Goal: Task Accomplishment & Management: Complete application form

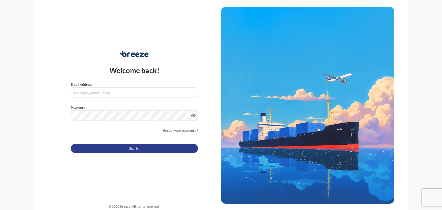
type input "[PERSON_NAME][EMAIL_ADDRESS][DOMAIN_NAME]"
click at [128, 149] on button "Sign In" at bounding box center [134, 148] width 127 height 9
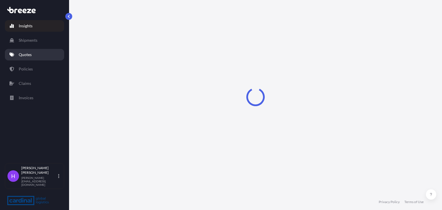
click at [25, 57] on p "Quotes" at bounding box center [25, 55] width 13 height 6
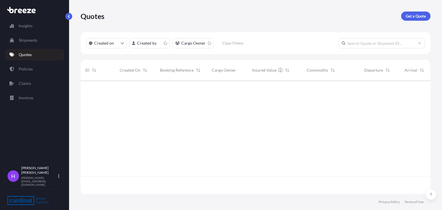
scroll to position [112, 345]
click at [403, 14] on link "Get a Quote" at bounding box center [415, 16] width 29 height 9
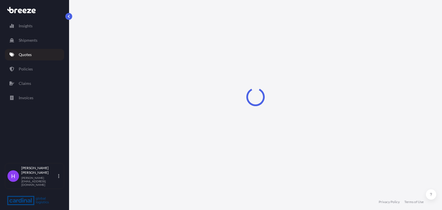
select select "Road"
select select "Sea"
select select "1"
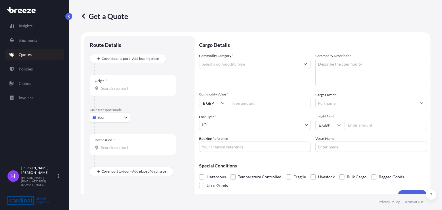
scroll to position [9, 0]
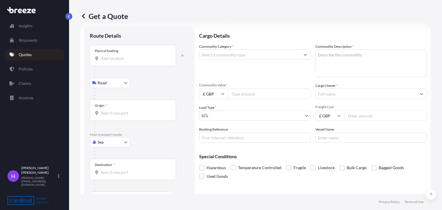
click at [112, 60] on input "Place of loading" at bounding box center [135, 59] width 68 height 6
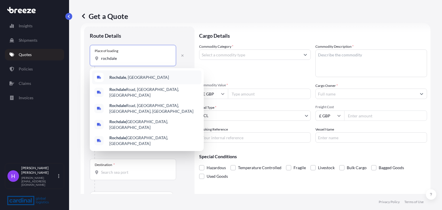
click at [120, 77] on b "Rochdale" at bounding box center [117, 77] width 17 height 5
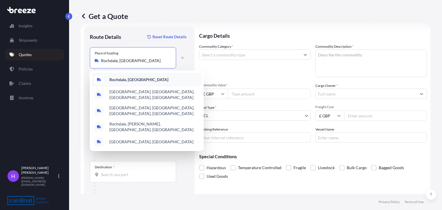
click at [120, 76] on div "Rochdale, [GEOGRAPHIC_DATA]" at bounding box center [146, 80] width 109 height 14
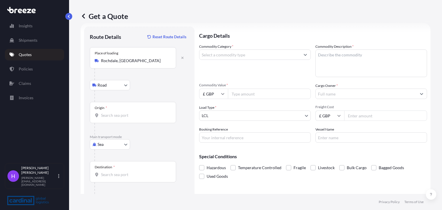
type input "Rochdale, [PERSON_NAME], [GEOGRAPHIC_DATA], [GEOGRAPHIC_DATA]"
click at [111, 116] on input "Origin *" at bounding box center [135, 115] width 68 height 6
type input "GBLGP - [GEOGRAPHIC_DATA], [GEOGRAPHIC_DATA]"
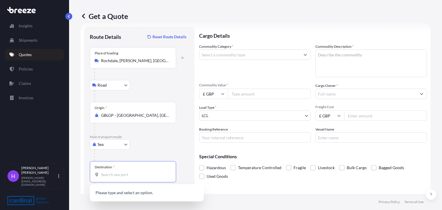
click at [103, 174] on input "Destination *" at bounding box center [135, 175] width 68 height 6
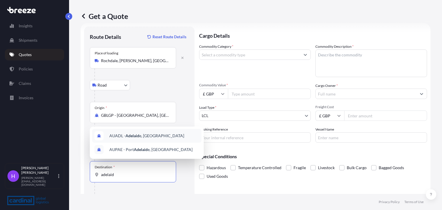
click at [167, 134] on div "AUADL - Adelaid e, [GEOGRAPHIC_DATA]" at bounding box center [146, 136] width 109 height 14
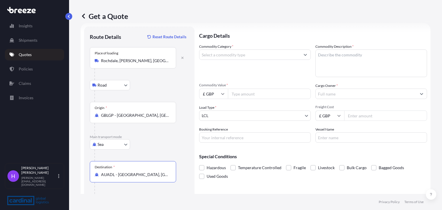
type input "AUADL - [GEOGRAPHIC_DATA], [GEOGRAPHIC_DATA]"
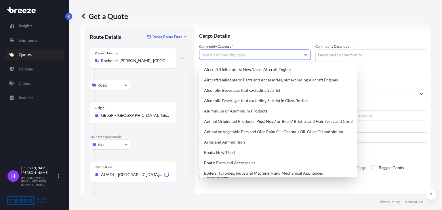
click at [224, 52] on input "Commodity Category *" at bounding box center [249, 54] width 101 height 10
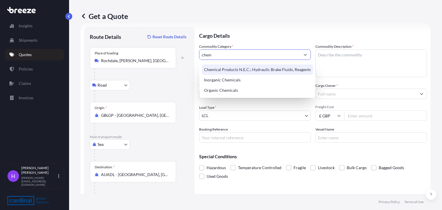
click at [228, 72] on div "Chemical Products N.E.C.; Hydraulic Brake Fluids, Reagents" at bounding box center [257, 69] width 111 height 10
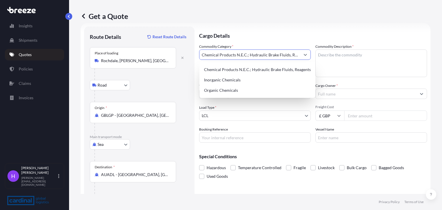
type input "Chemical Products N.E.C.; Hydraulic Brake Fluids, Reagents"
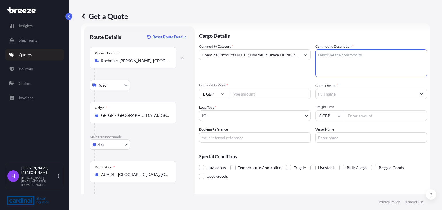
click at [355, 53] on textarea "Commodity Description *" at bounding box center [371, 63] width 112 height 28
type textarea "Car care products"
click at [248, 95] on input "Commodity Value *" at bounding box center [269, 94] width 83 height 10
type input "5"
type input "60000"
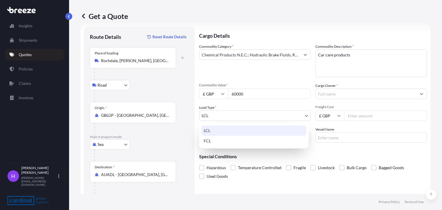
click at [221, 112] on body "Insights Shipments Quotes Policies Claims Invoices H [PERSON_NAME] [PERSON_NAME…" at bounding box center [221, 105] width 442 height 210
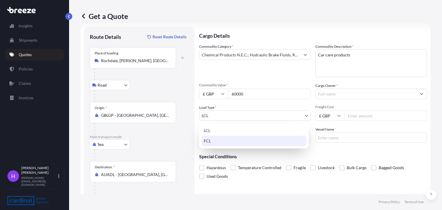
click at [221, 139] on div "FCL" at bounding box center [253, 141] width 105 height 10
select select "2"
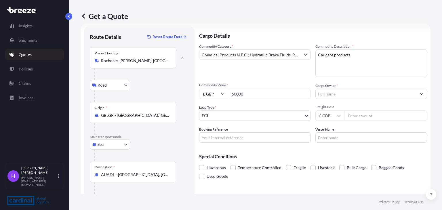
click at [355, 115] on input "Freight Cost" at bounding box center [385, 115] width 83 height 10
type input "2360"
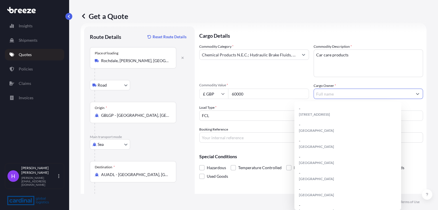
drag, startPoint x: 327, startPoint y: 95, endPoint x: 322, endPoint y: 97, distance: 5.2
click at [327, 95] on input "Cargo Owner *" at bounding box center [363, 94] width 99 height 10
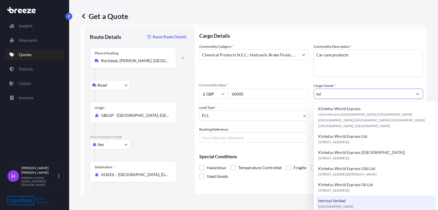
click at [335, 204] on span "tetrosyl limited" at bounding box center [331, 201] width 27 height 6
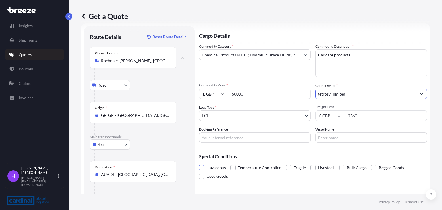
type input "tetrosyl limited"
click at [200, 169] on span at bounding box center [201, 167] width 5 height 5
click at [199, 163] on input "Hazardous" at bounding box center [199, 163] width 0 height 0
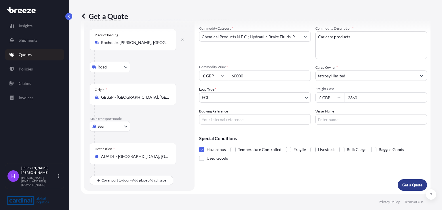
click at [402, 182] on p "Get a Quote" at bounding box center [412, 185] width 20 height 6
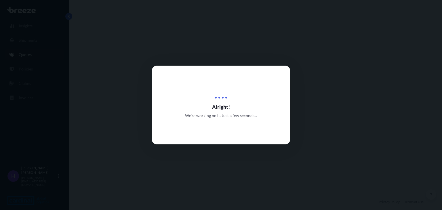
select select "Road"
select select "Sea"
select select "2"
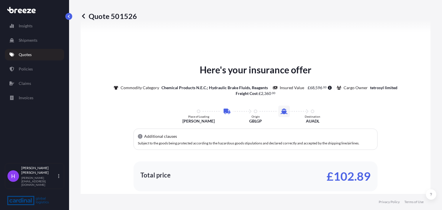
scroll to position [282, 0]
